Goal: Find specific page/section: Find specific page/section

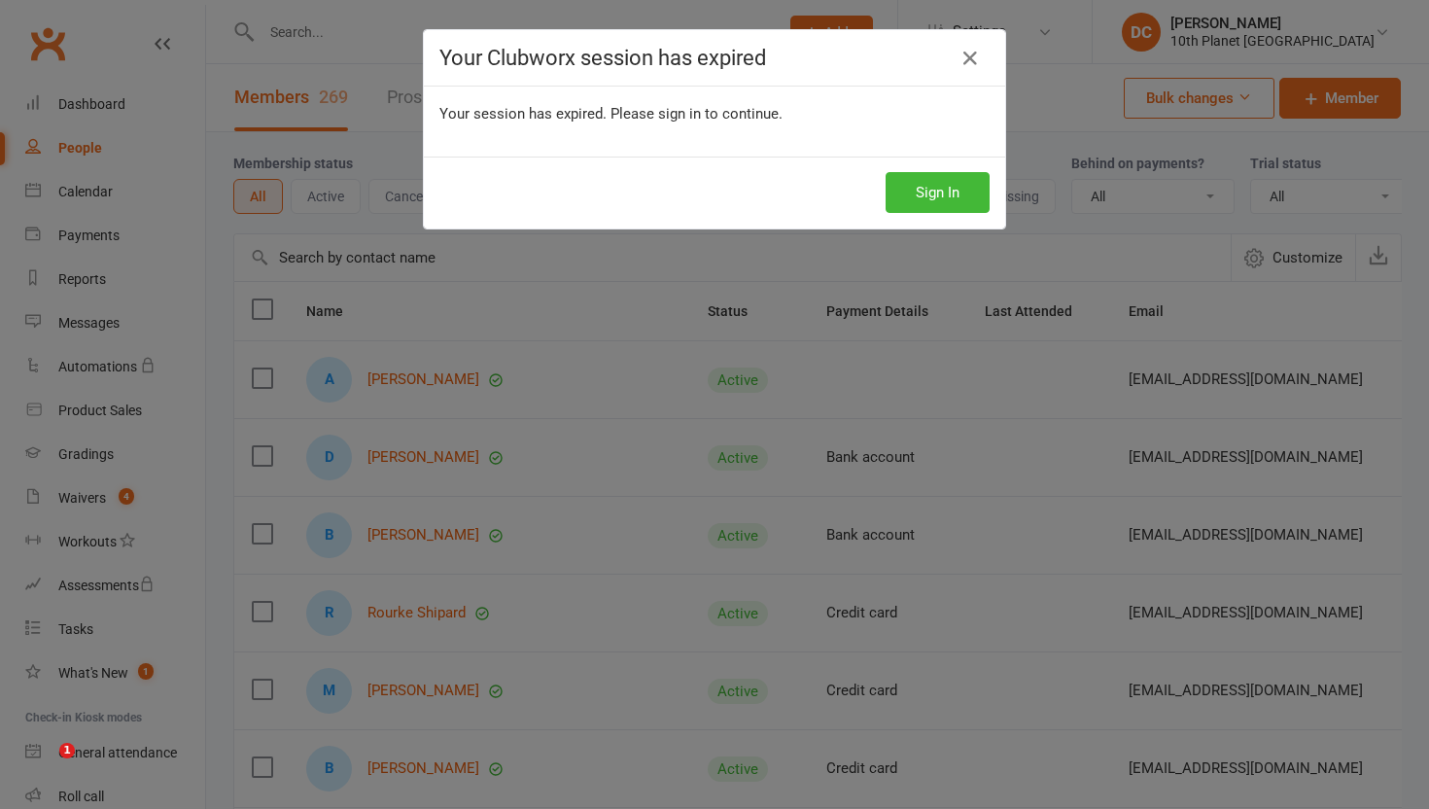
select select "100"
click at [927, 201] on button "Sign In" at bounding box center [937, 192] width 104 height 41
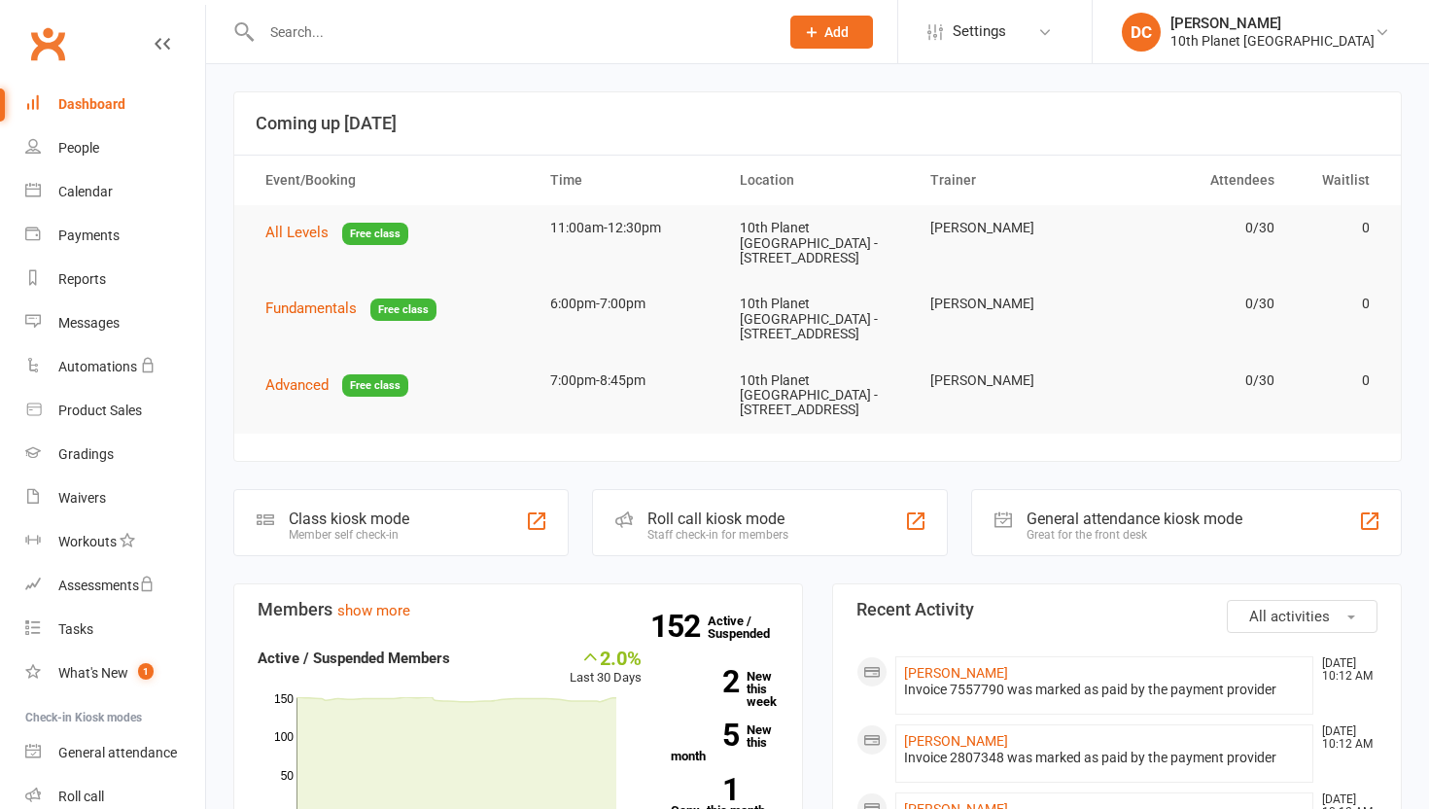
click at [111, 153] on link "People" at bounding box center [115, 148] width 180 height 44
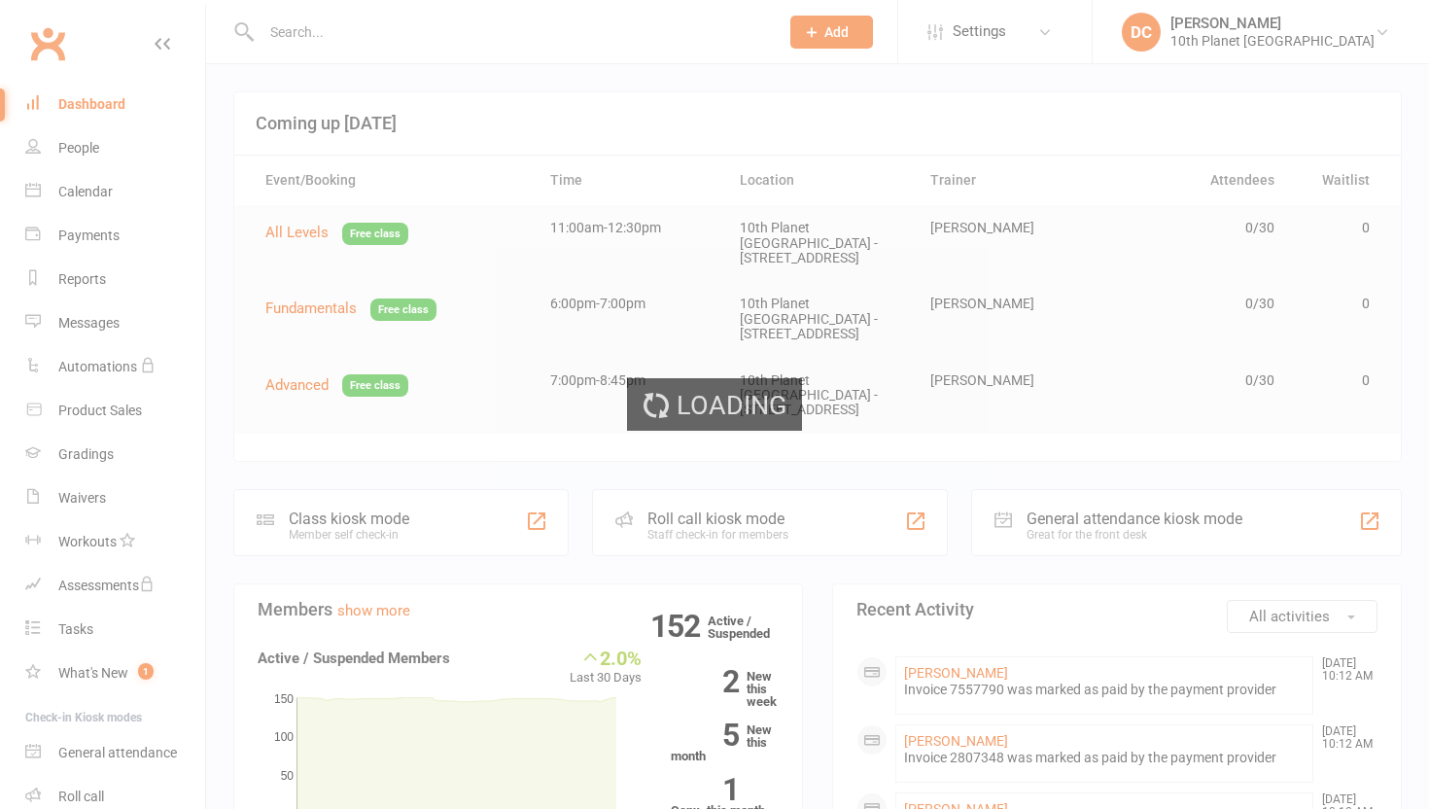
select select "100"
